Goal: Task Accomplishment & Management: Manage account settings

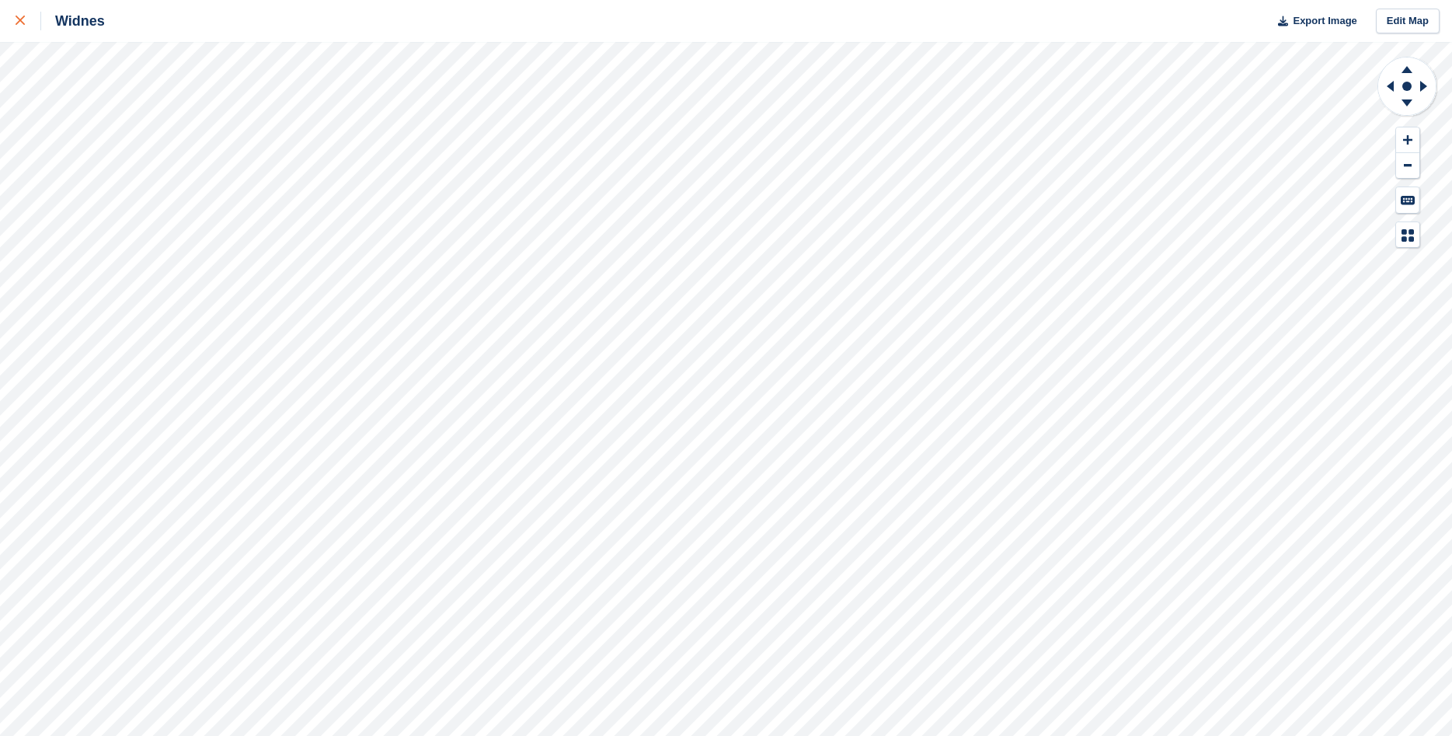
click at [25, 26] on div at bounding box center [29, 21] width 26 height 19
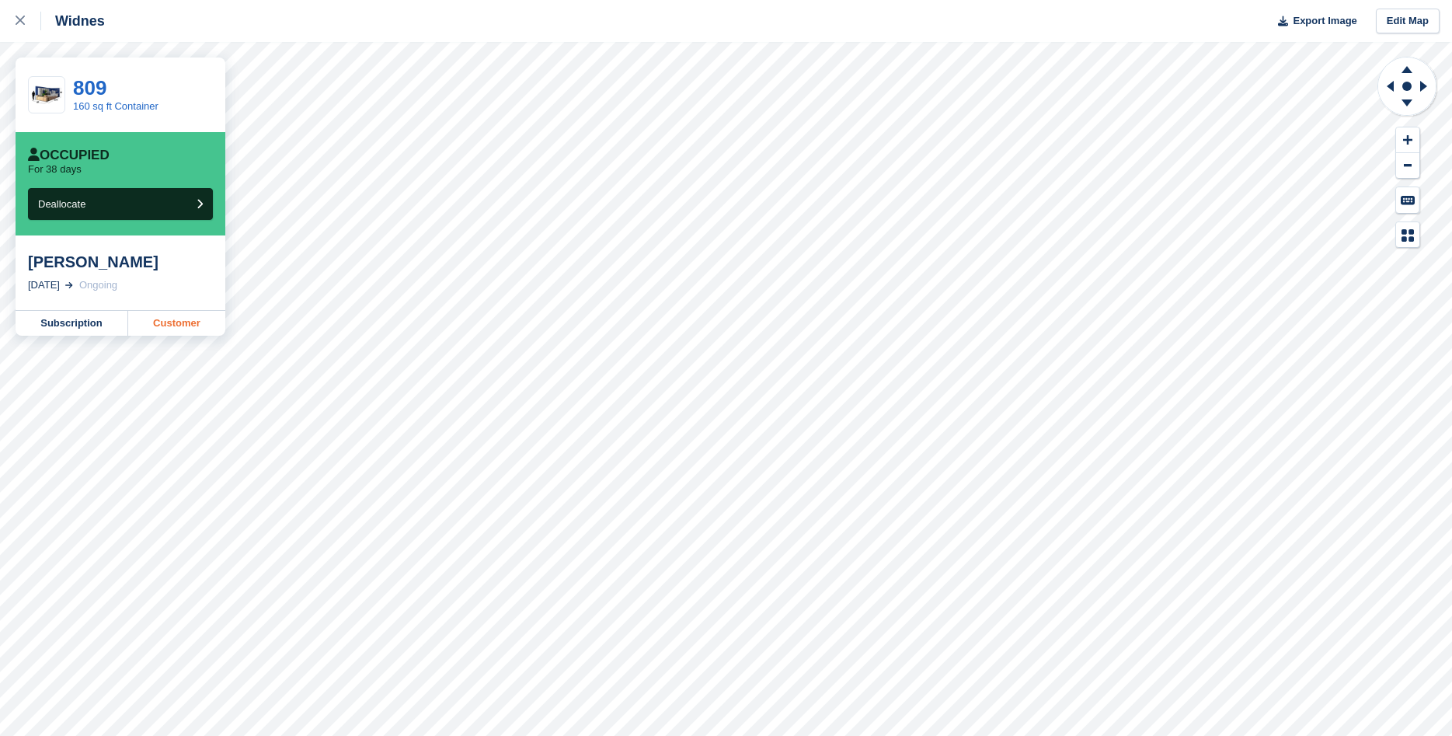
click at [197, 321] on link "Customer" at bounding box center [176, 323] width 97 height 25
click at [13, 19] on link at bounding box center [20, 21] width 41 height 42
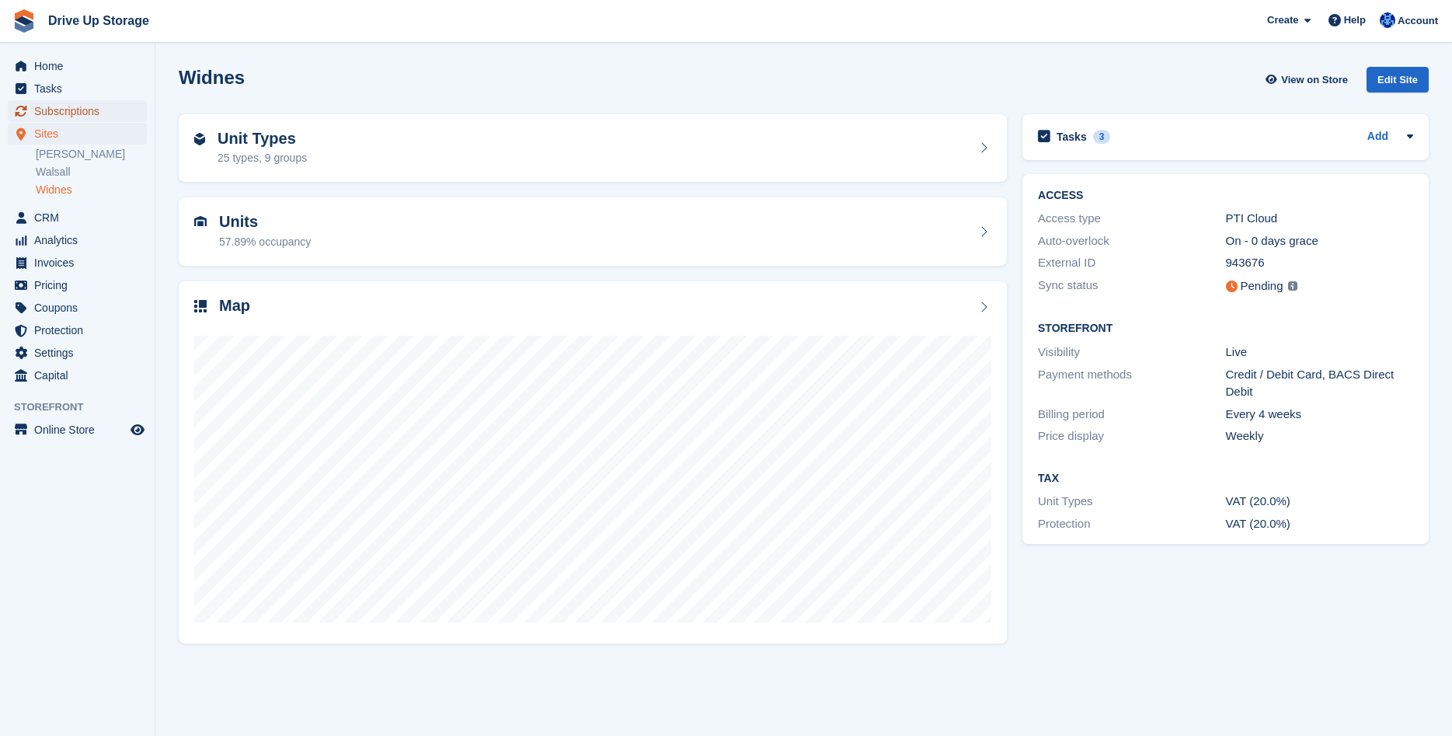
click at [60, 110] on span "Subscriptions" at bounding box center [80, 111] width 93 height 22
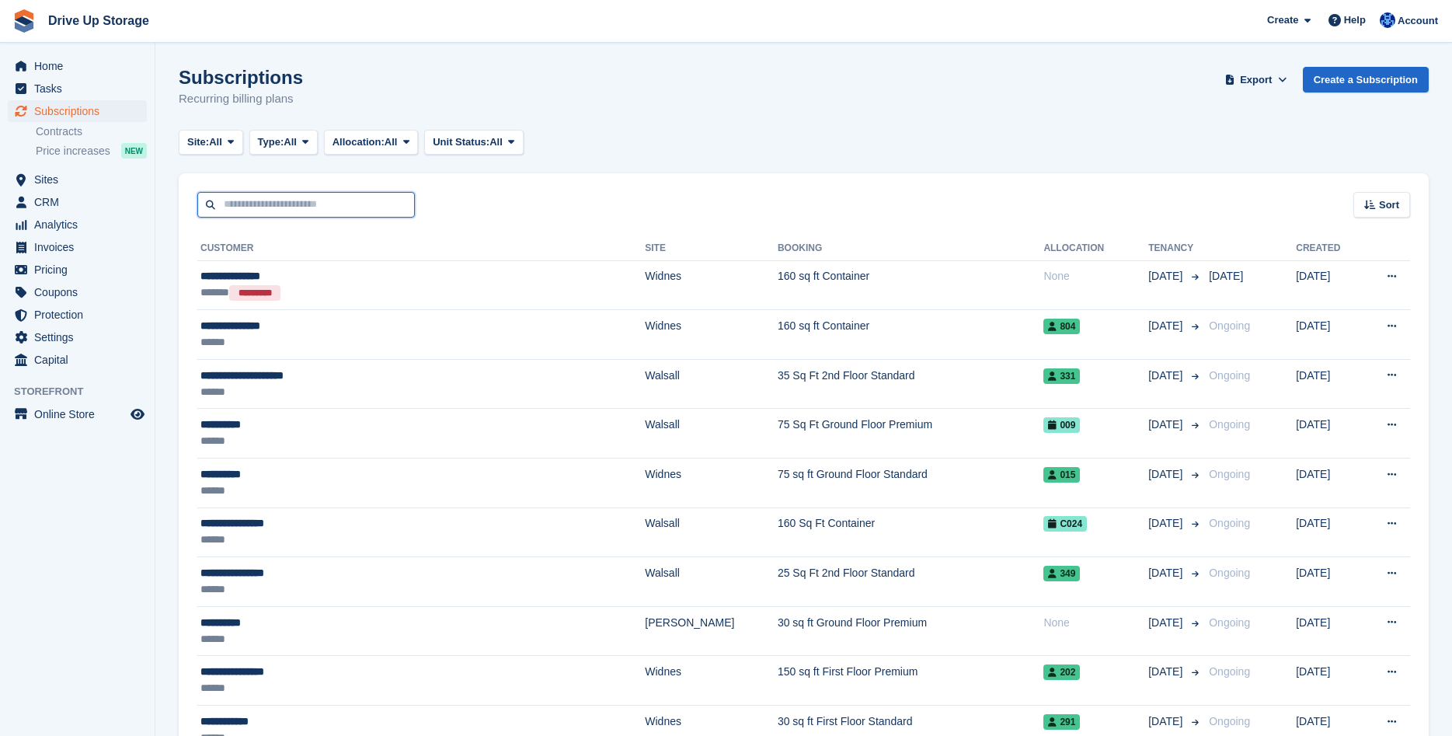
click at [282, 210] on input "text" at bounding box center [306, 205] width 218 height 26
type input "*****"
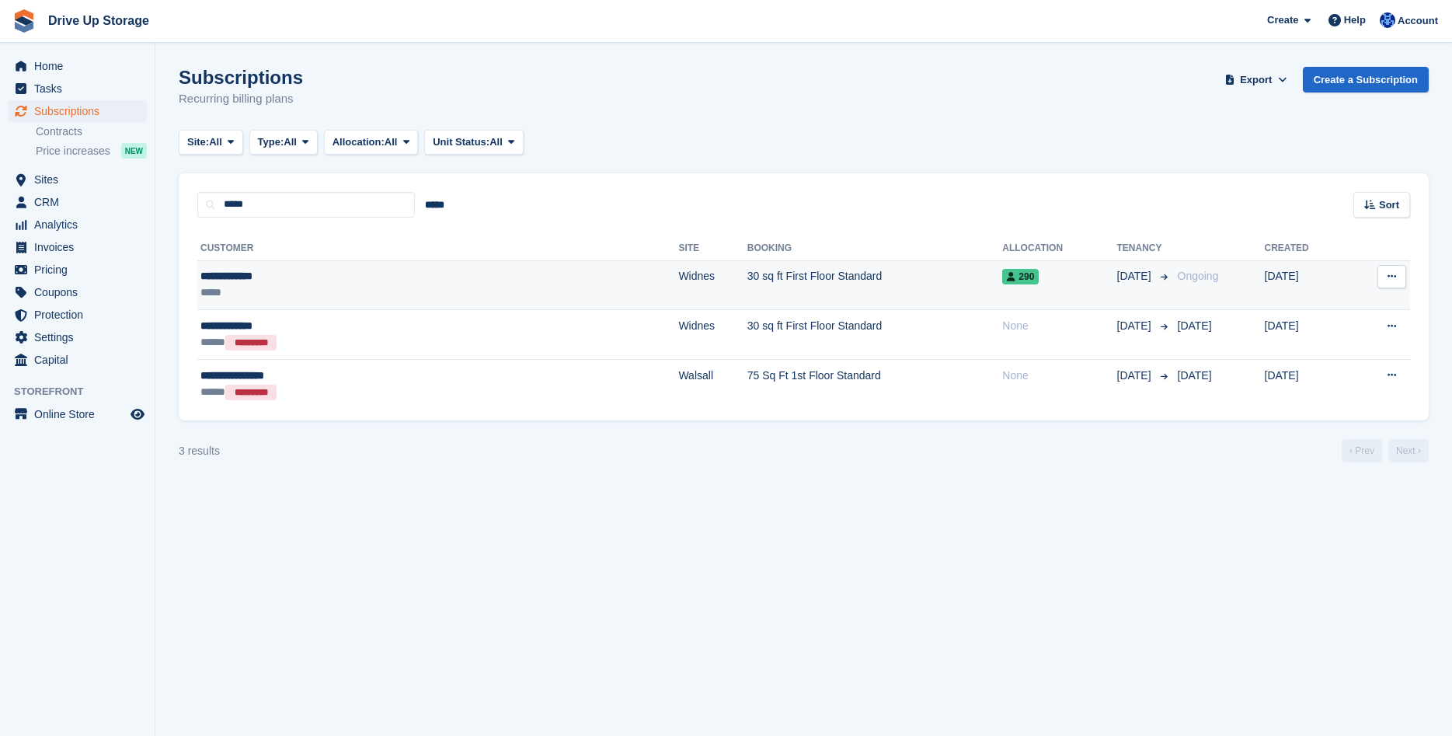
click at [411, 287] on div "*****" at bounding box center [325, 292] width 251 height 16
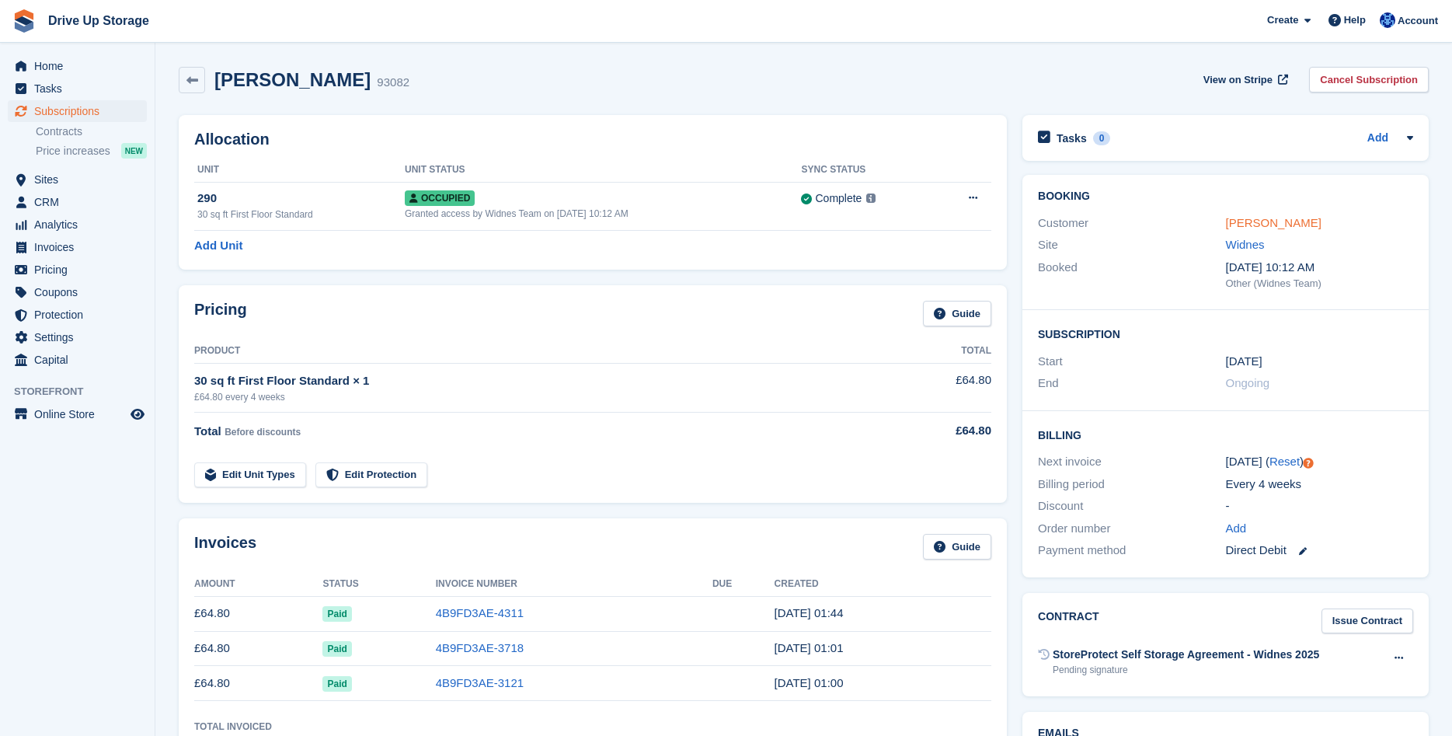
click at [1275, 220] on link "Stephen Banks" at bounding box center [1274, 222] width 96 height 13
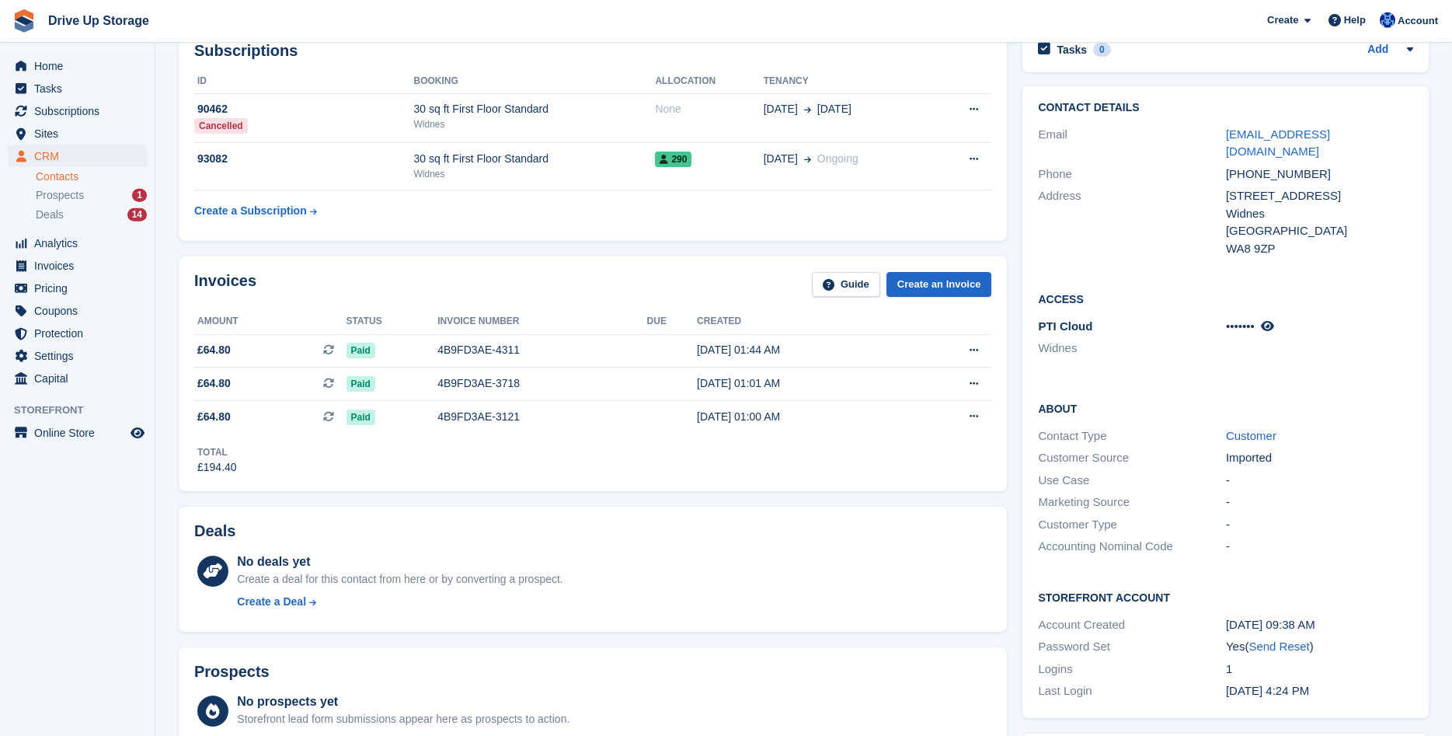
scroll to position [238, 0]
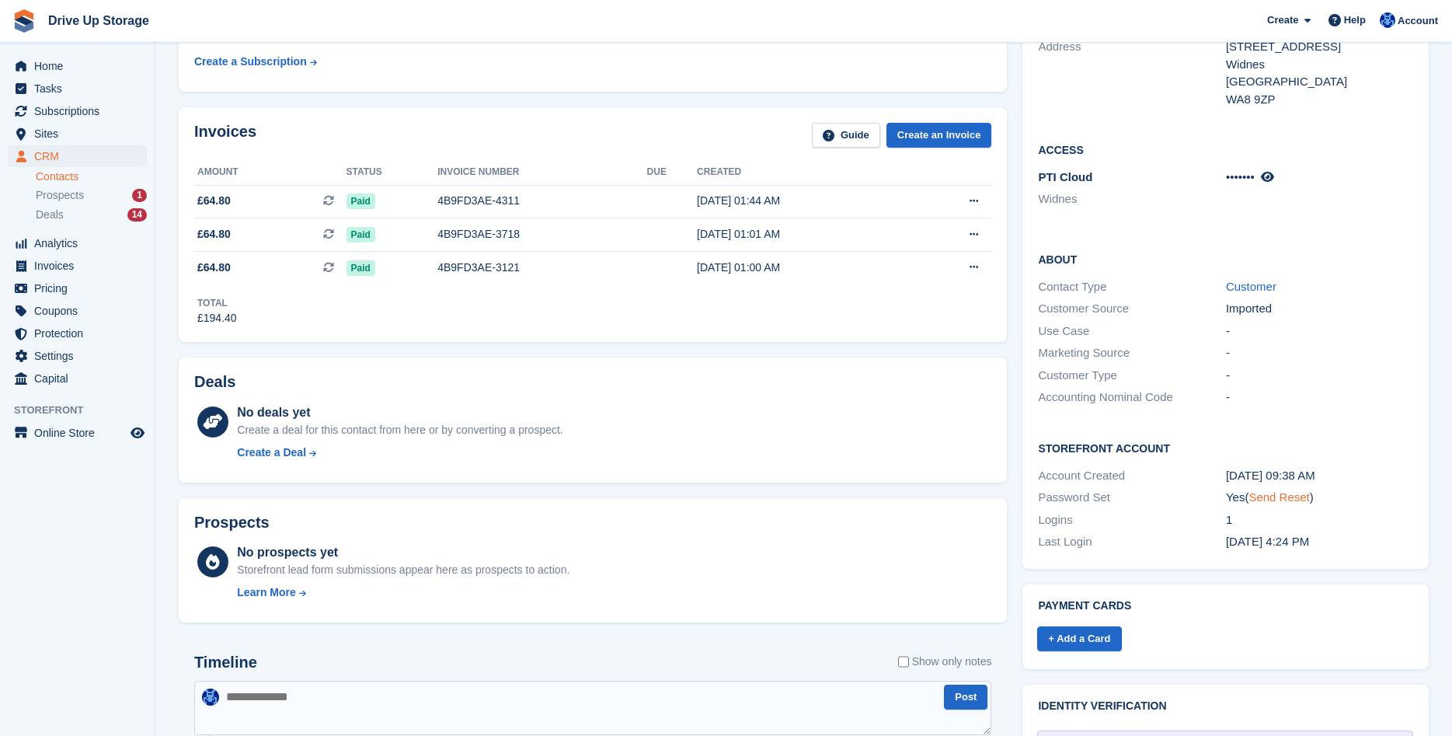
click at [1265, 490] on link "Send Reset" at bounding box center [1278, 496] width 61 height 13
click at [204, 708] on button at bounding box center [211, 709] width 16 height 16
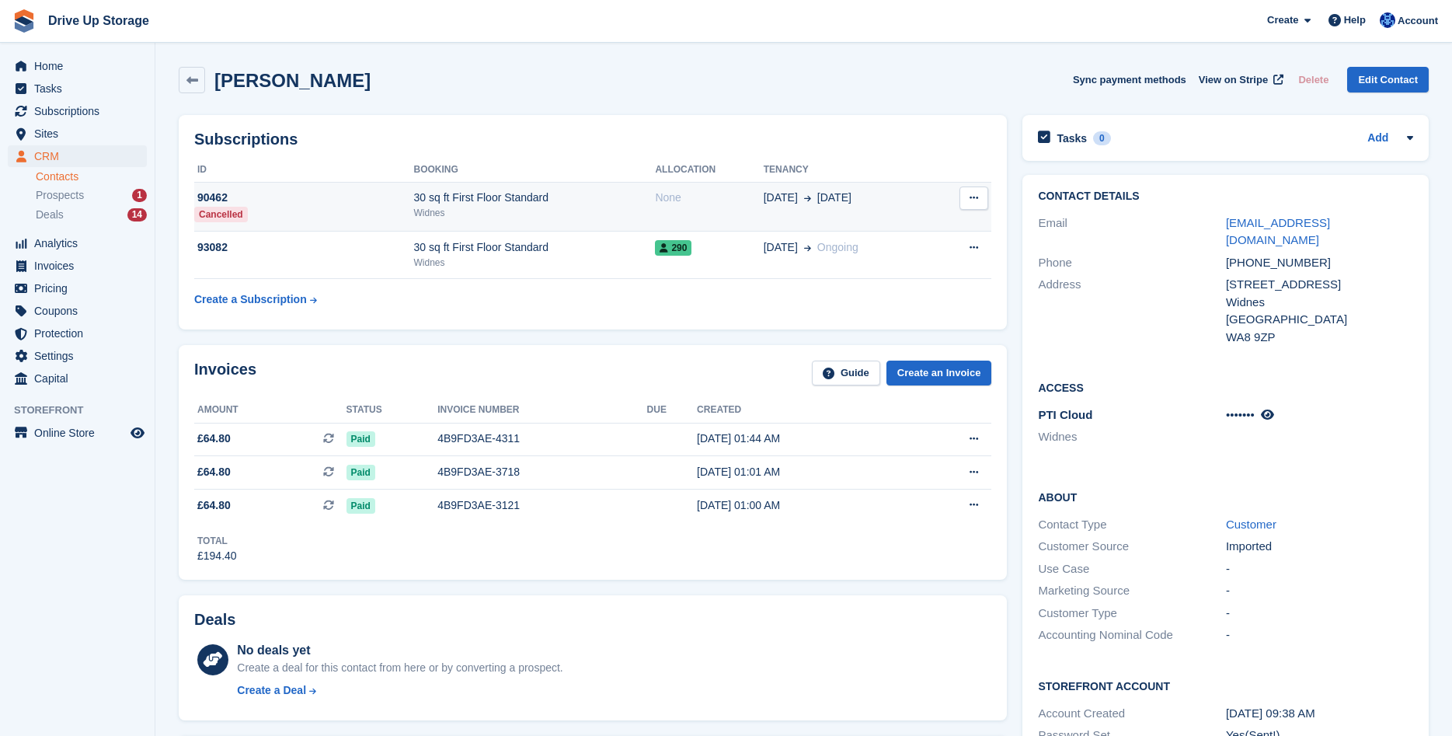
drag, startPoint x: 187, startPoint y: 79, endPoint x: 237, endPoint y: 209, distance: 138.9
click at [187, 81] on icon at bounding box center [192, 81] width 12 height 12
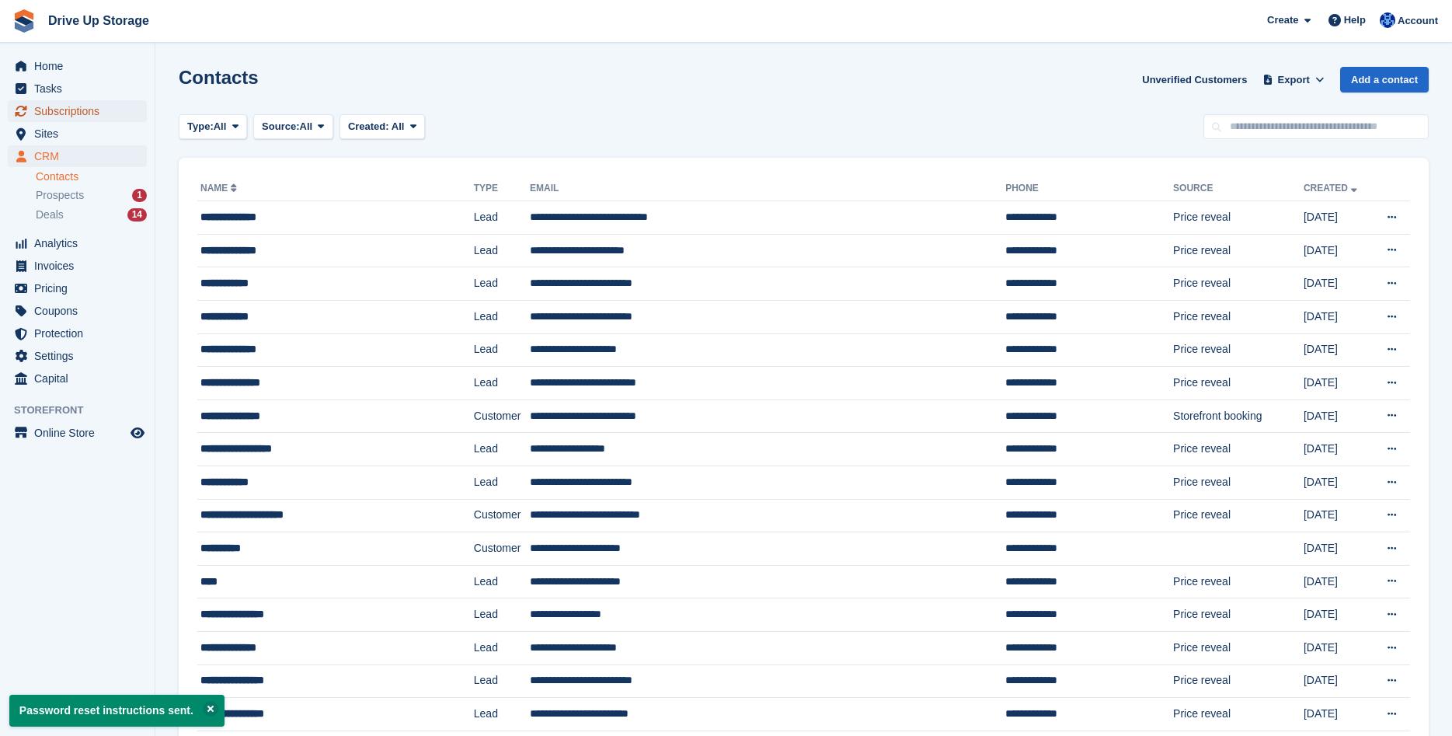
click at [44, 100] on span "Subscriptions" at bounding box center [80, 111] width 93 height 22
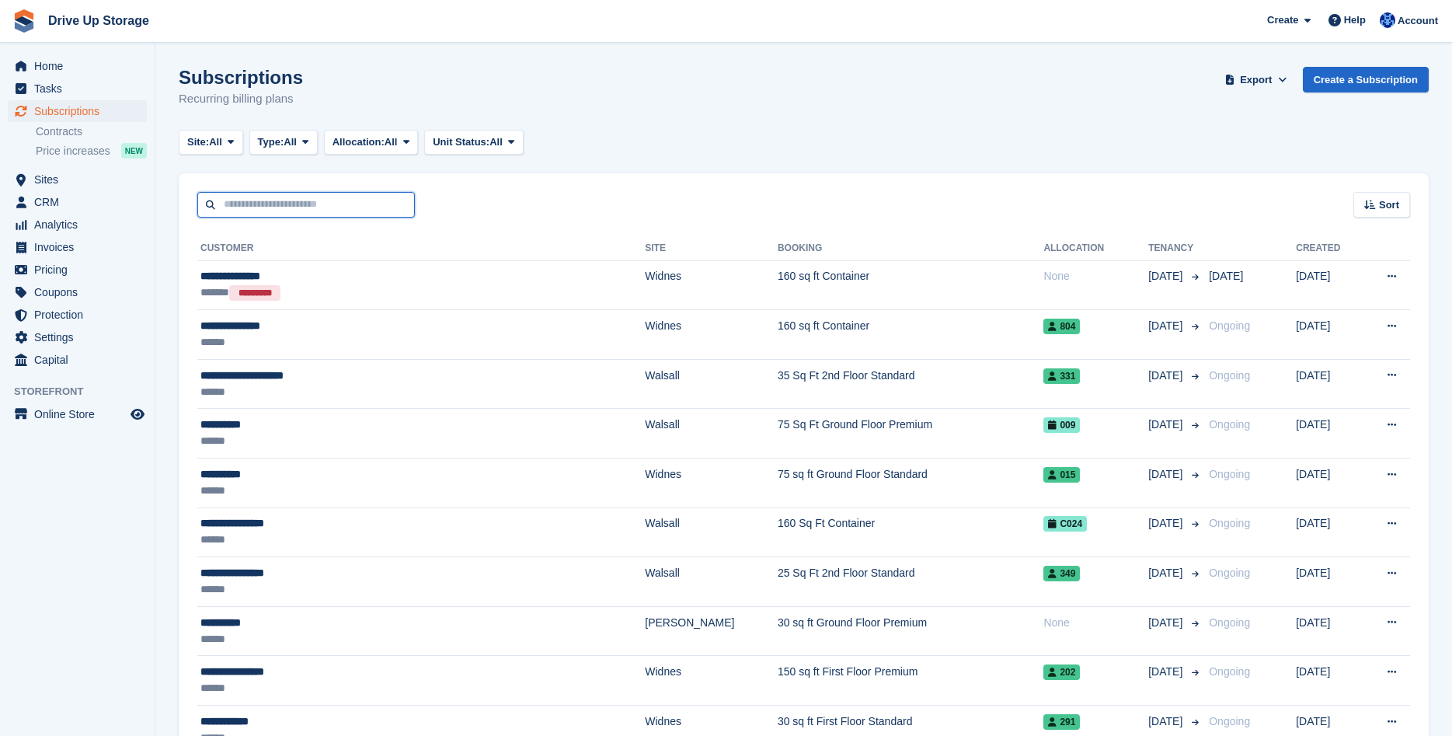
click at [285, 201] on input "text" at bounding box center [306, 205] width 218 height 26
type input "****"
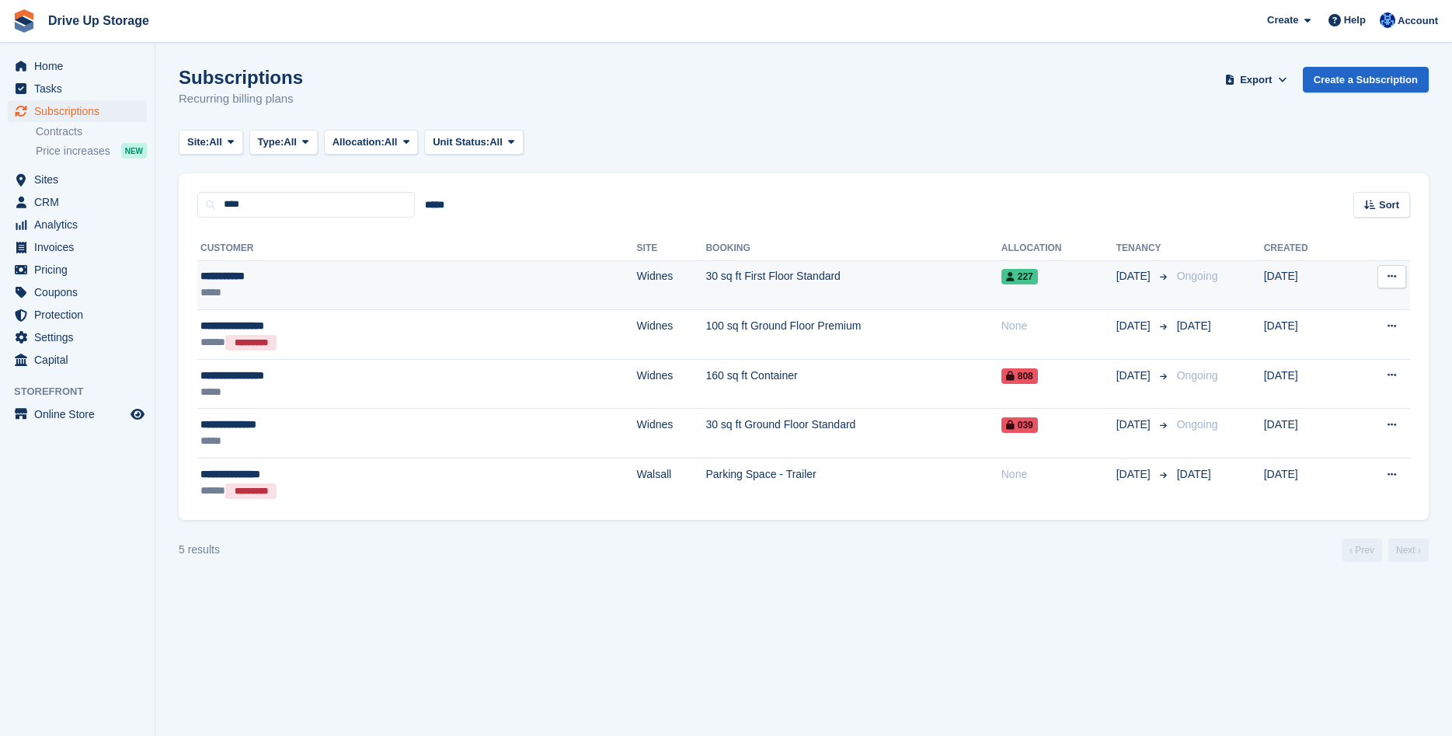
click at [705, 294] on td "30 sq ft First Floor Standard" at bounding box center [852, 285] width 295 height 50
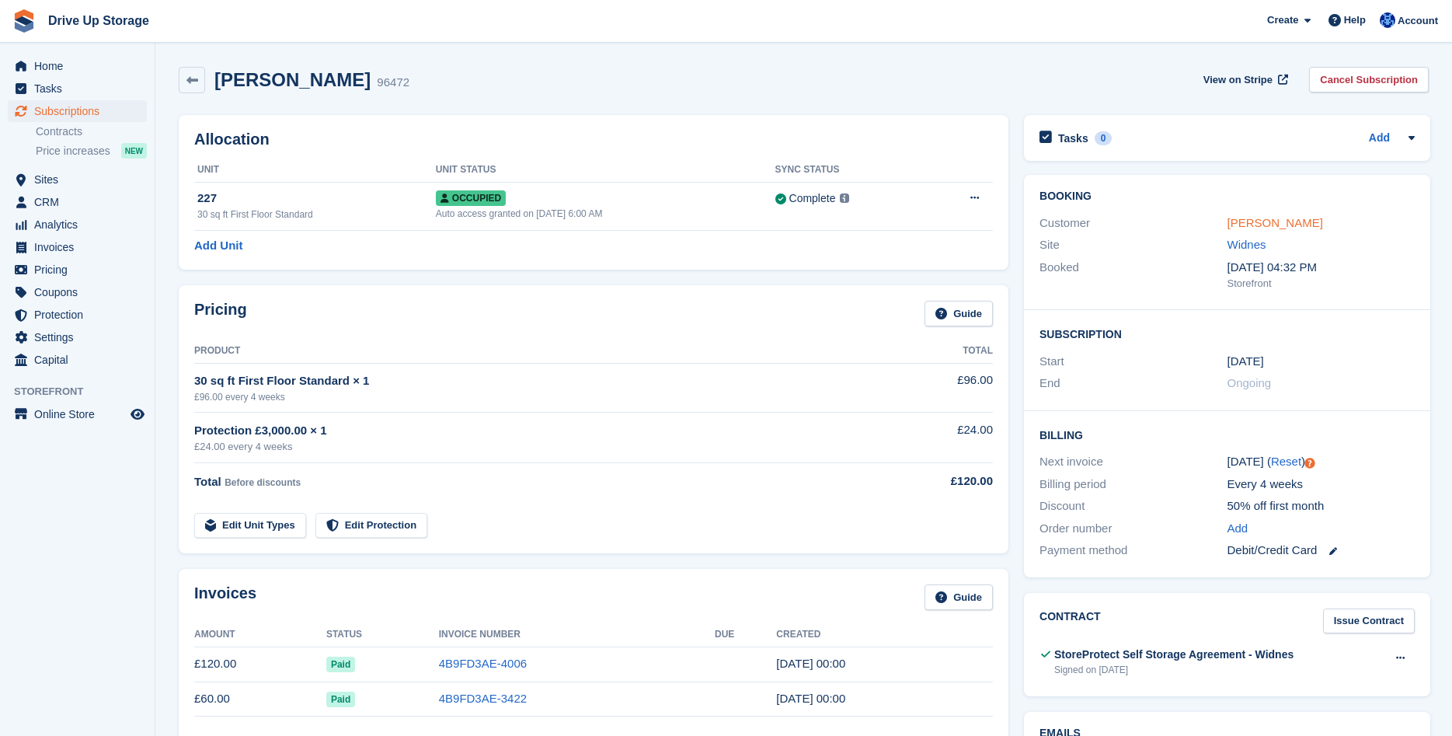
click at [1253, 221] on link "[PERSON_NAME]" at bounding box center [1275, 222] width 96 height 13
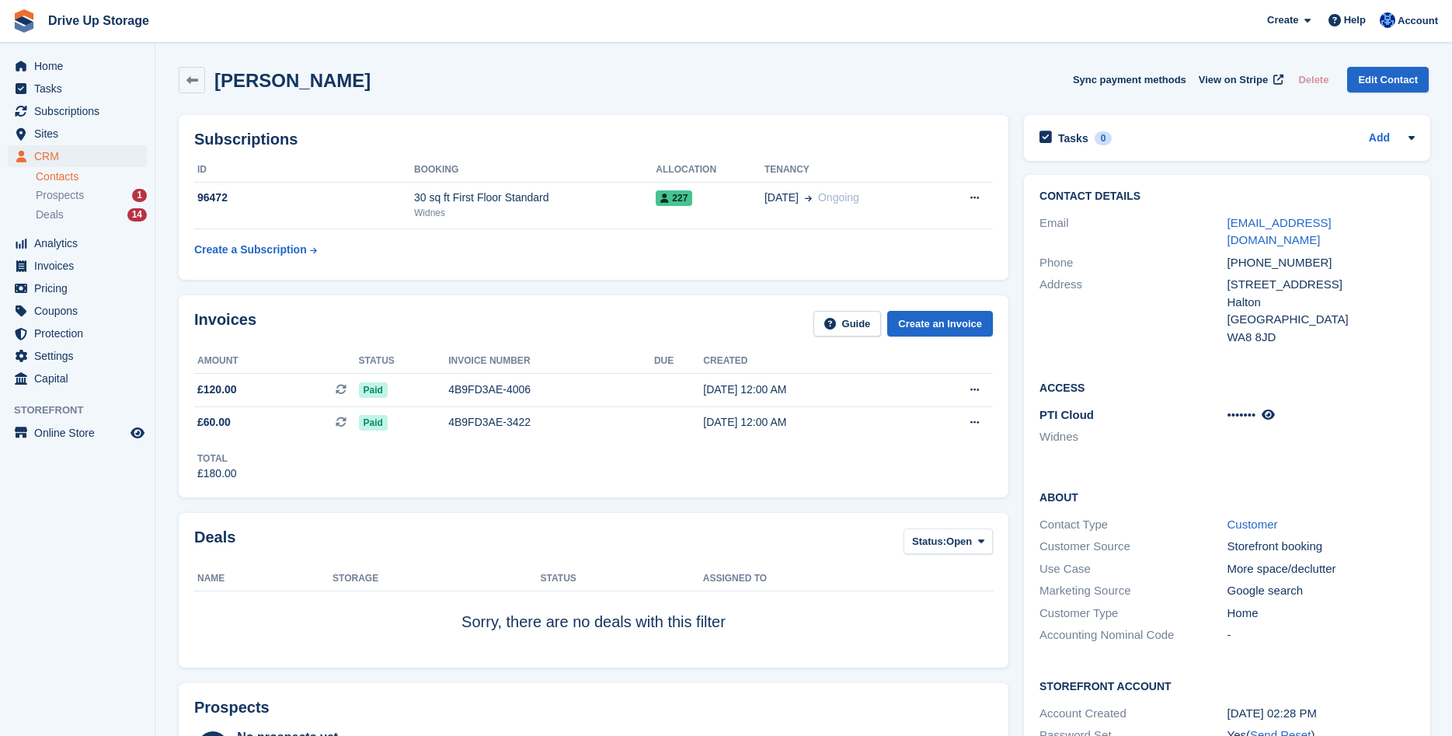
click at [205, 87] on div "Callum Shaw" at bounding box center [287, 80] width 165 height 21
click at [200, 82] on link at bounding box center [192, 80] width 26 height 26
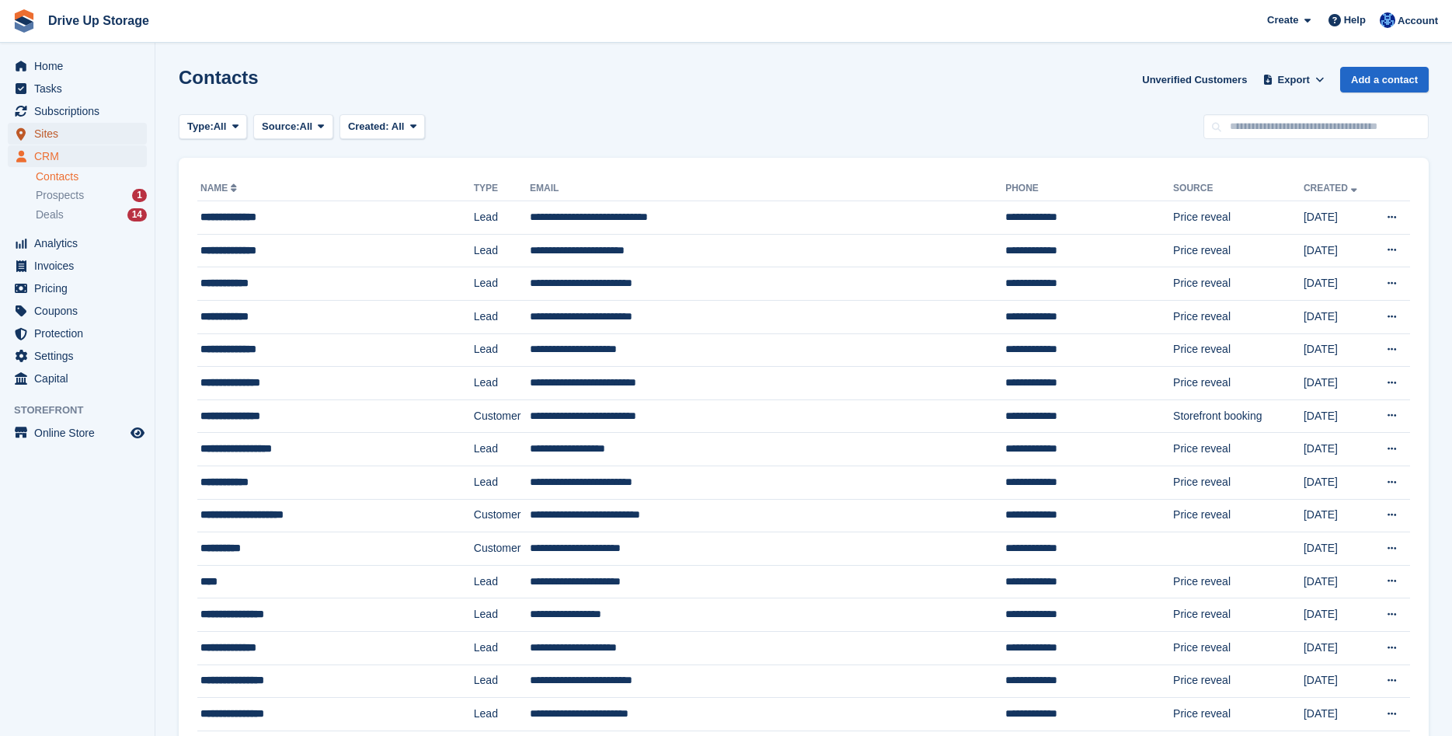
click at [68, 134] on span "Sites" at bounding box center [80, 134] width 93 height 22
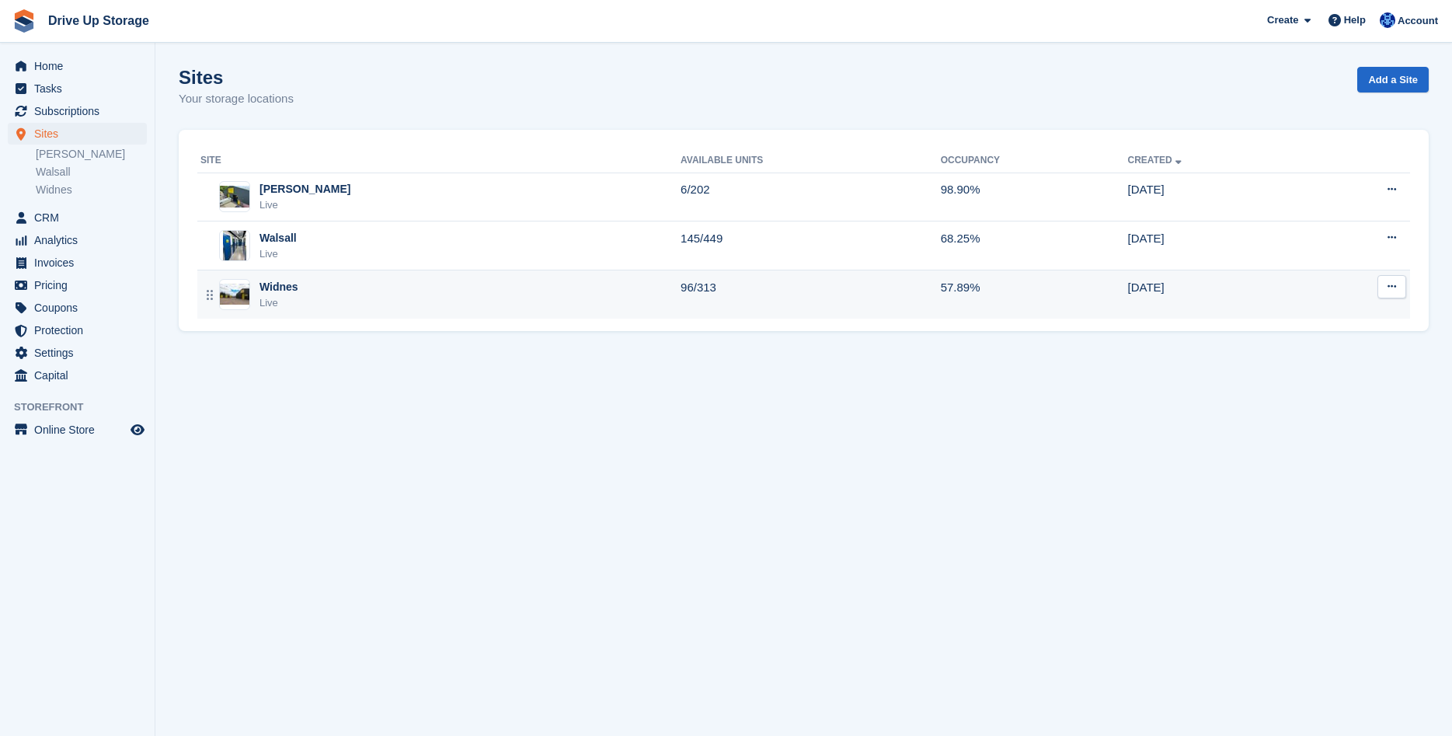
click at [314, 287] on div "Widnes Live" at bounding box center [440, 295] width 480 height 32
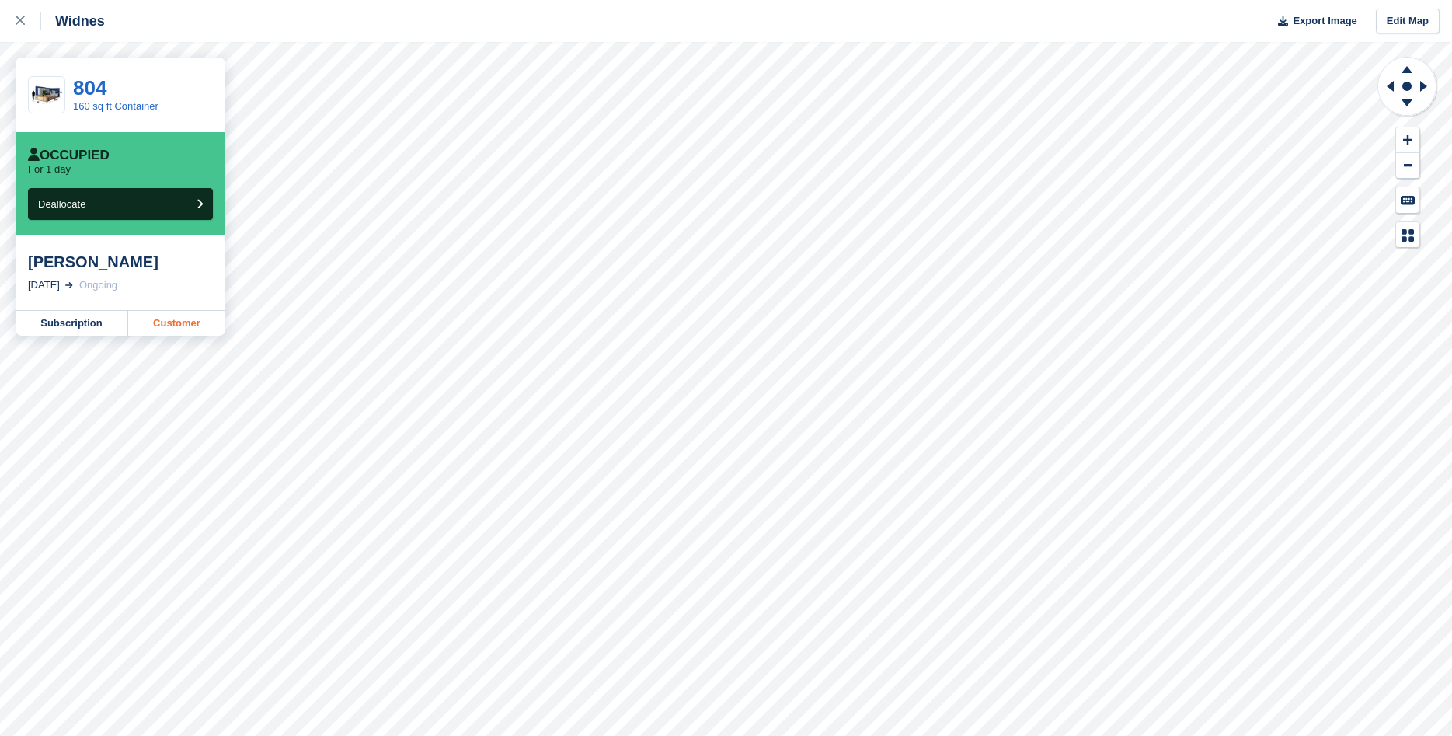
click at [172, 325] on link "Customer" at bounding box center [176, 323] width 97 height 25
click at [24, 25] on icon at bounding box center [20, 20] width 9 height 9
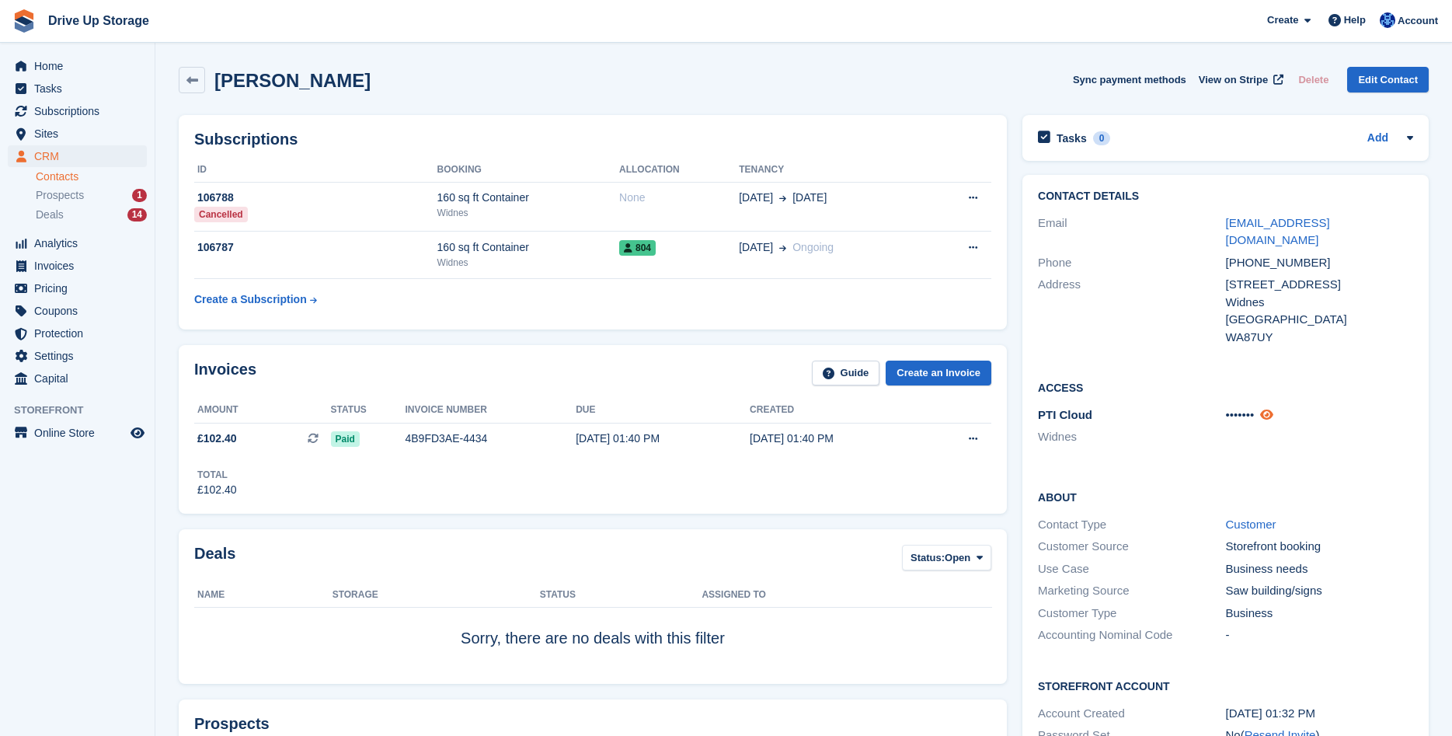
click at [1269, 409] on icon at bounding box center [1266, 415] width 13 height 12
click at [1277, 409] on icon at bounding box center [1278, 415] width 15 height 12
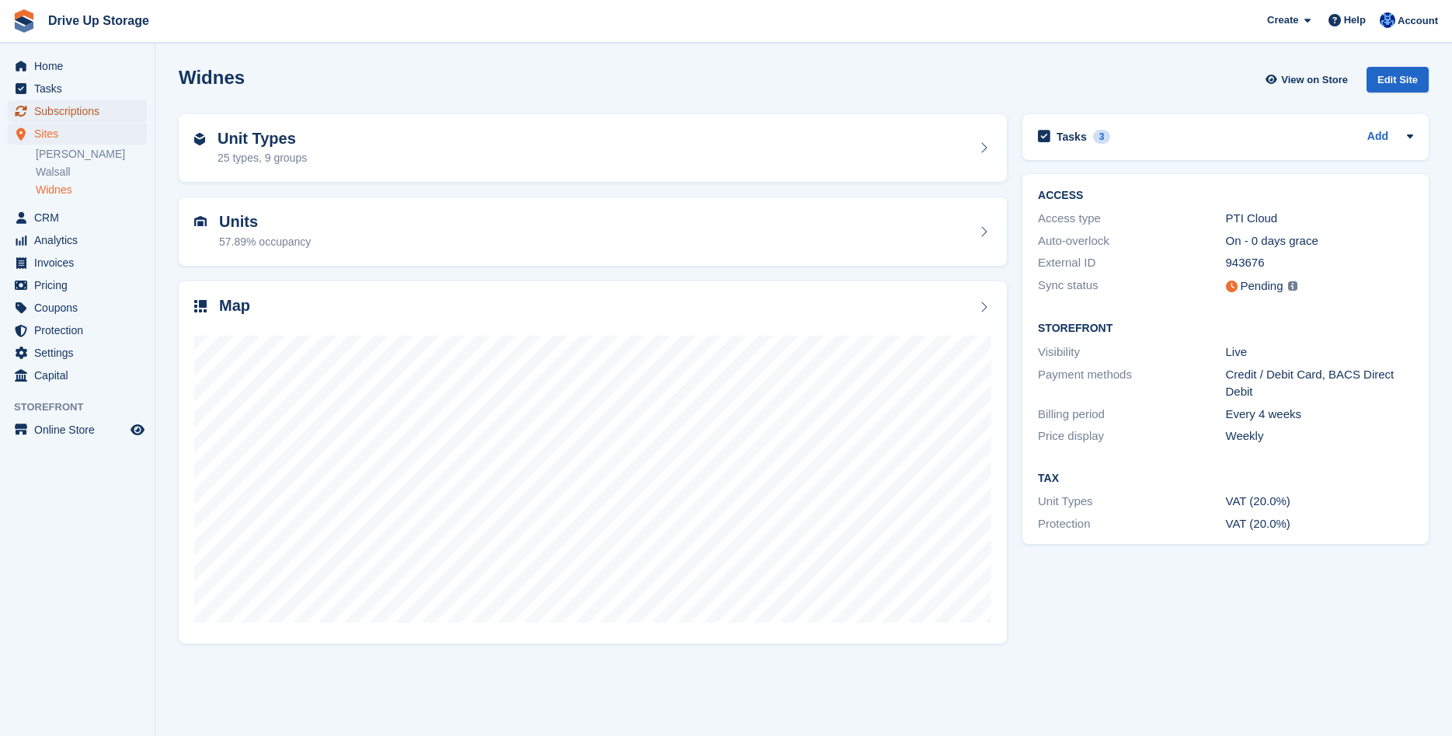
click at [55, 106] on span "Subscriptions" at bounding box center [80, 111] width 93 height 22
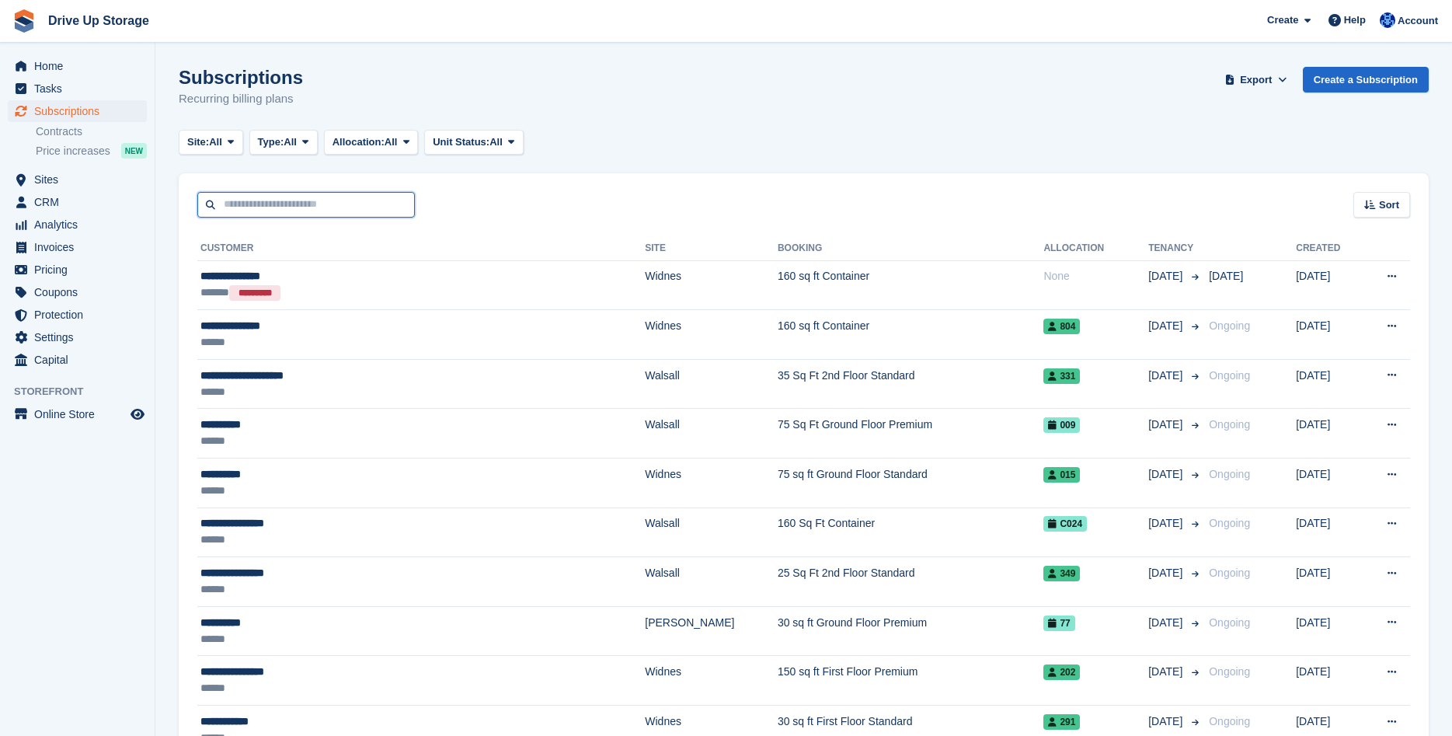
click at [283, 212] on input "text" at bounding box center [306, 205] width 218 height 26
type input "****"
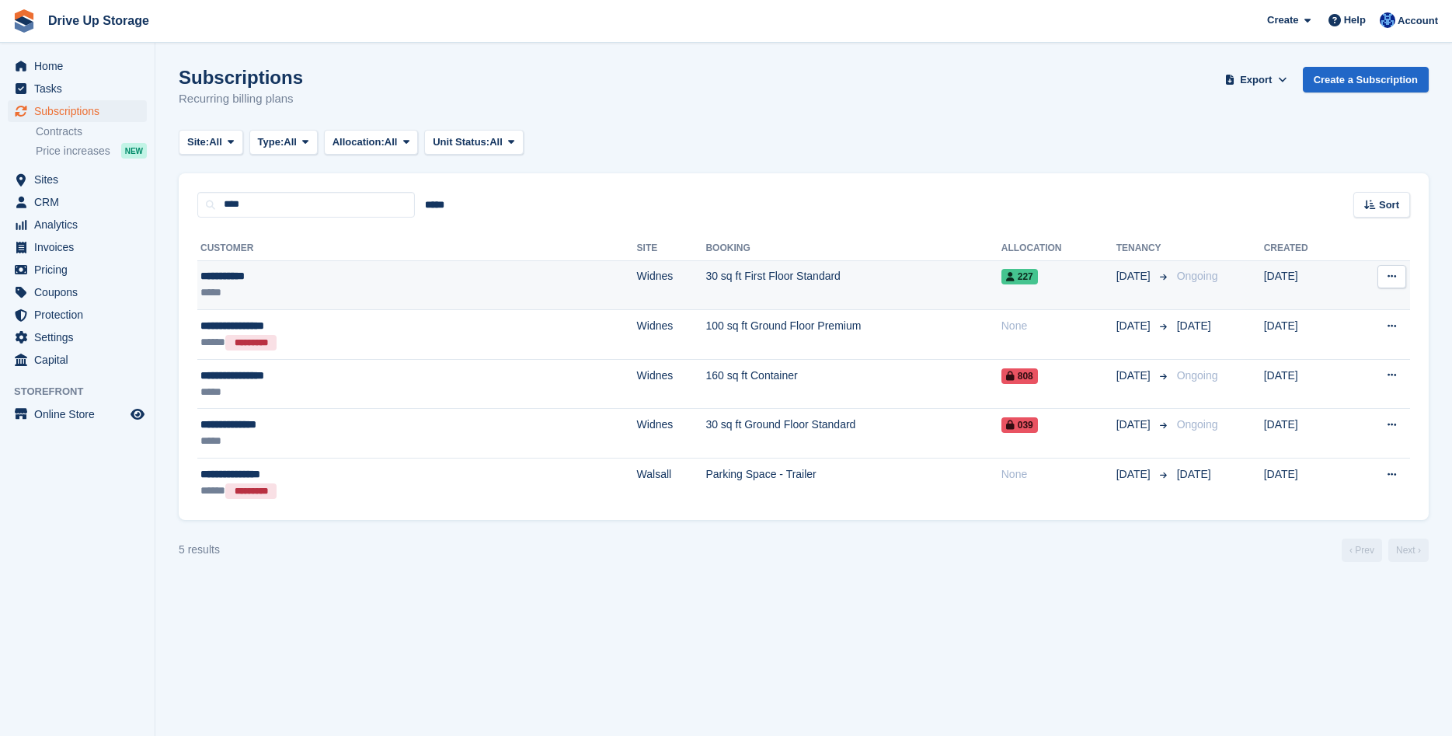
click at [705, 291] on td "30 sq ft First Floor Standard" at bounding box center [852, 285] width 295 height 50
